Goal: Task Accomplishment & Management: Manage account settings

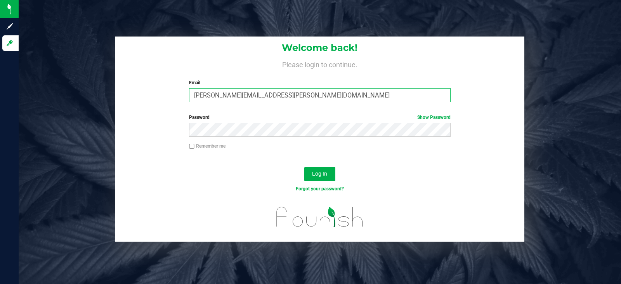
click at [290, 92] on input "[PERSON_NAME][EMAIL_ADDRESS][PERSON_NAME][DOMAIN_NAME]" at bounding box center [319, 95] width 261 height 14
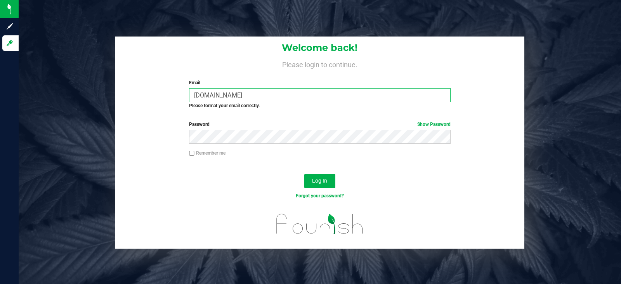
type input "[DOMAIN_NAME]"
click at [290, 94] on input "[DOMAIN_NAME]" at bounding box center [319, 95] width 261 height 14
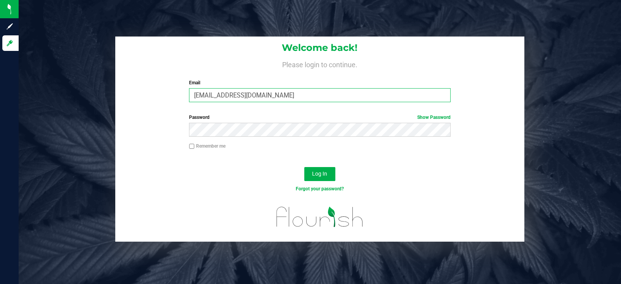
type input "[EMAIL_ADDRESS][DOMAIN_NAME]"
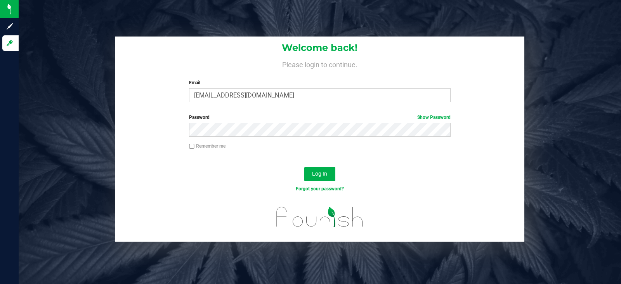
click at [375, 174] on div "Log In" at bounding box center [320, 176] width 410 height 26
click at [193, 143] on label "Remember me" at bounding box center [207, 145] width 36 height 7
click at [193, 144] on input "Remember me" at bounding box center [191, 146] width 5 height 5
checkbox input "true"
click at [326, 172] on span "Log In" at bounding box center [319, 173] width 15 height 6
